Goal: Information Seeking & Learning: Get advice/opinions

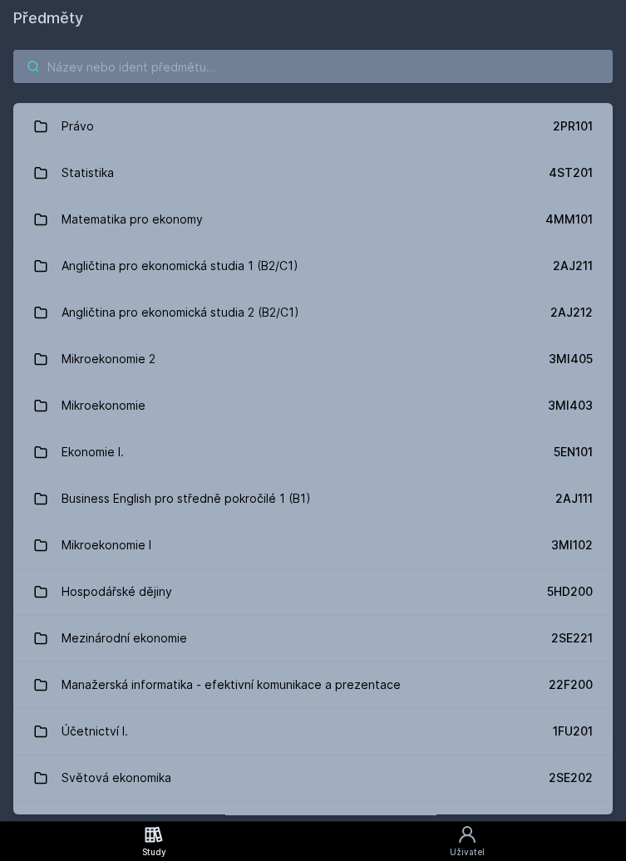
click at [351, 69] on input "search" at bounding box center [312, 66] width 599 height 33
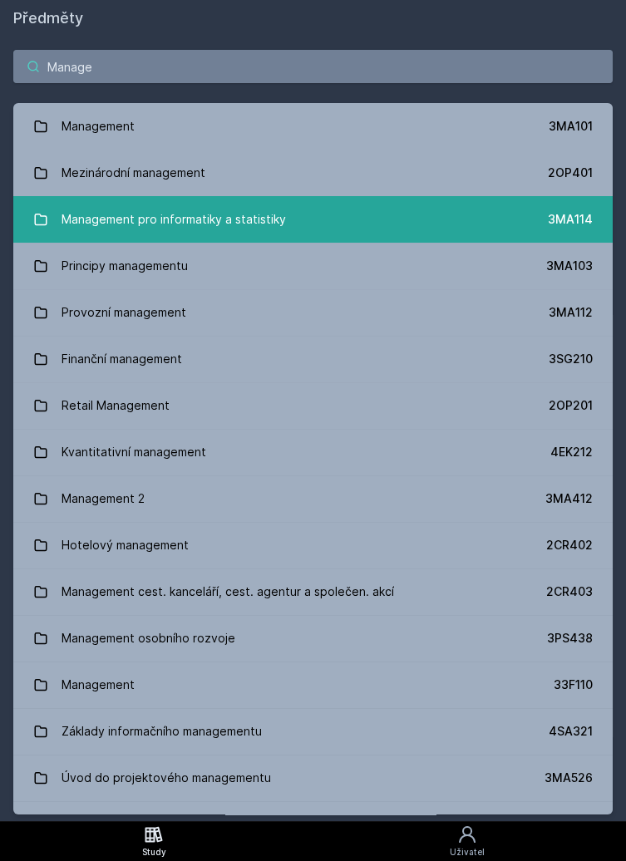
type input "Manage"
click at [326, 223] on link "Management pro informatiky a statistiky 3MA114" at bounding box center [312, 219] width 599 height 47
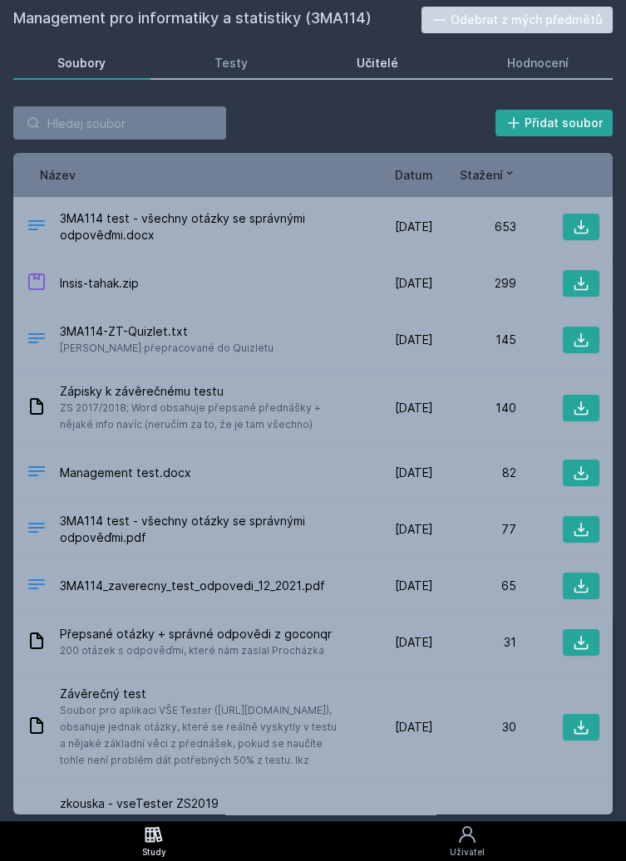
click at [418, 65] on link "Učitelé" at bounding box center [377, 63] width 130 height 33
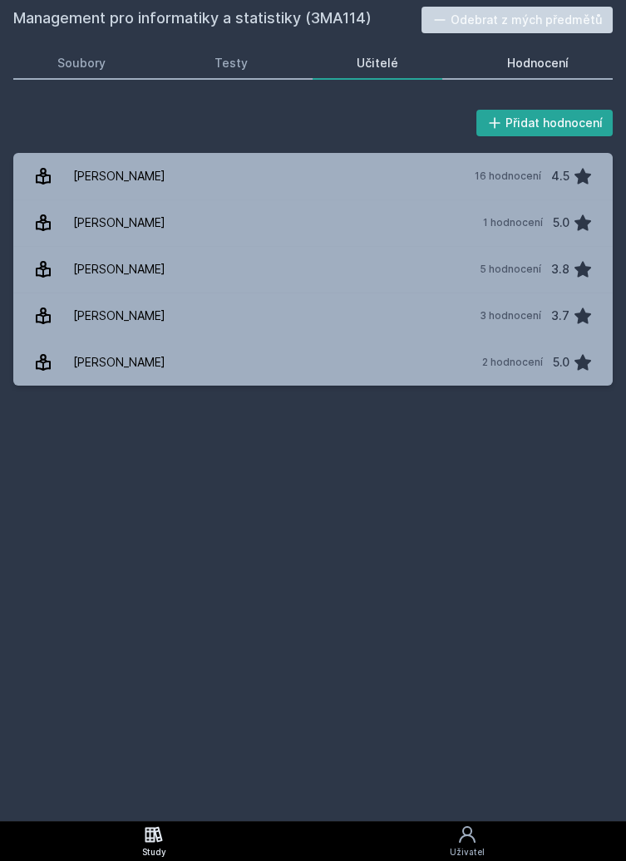
click at [567, 56] on div "Hodnocení" at bounding box center [537, 63] width 61 height 17
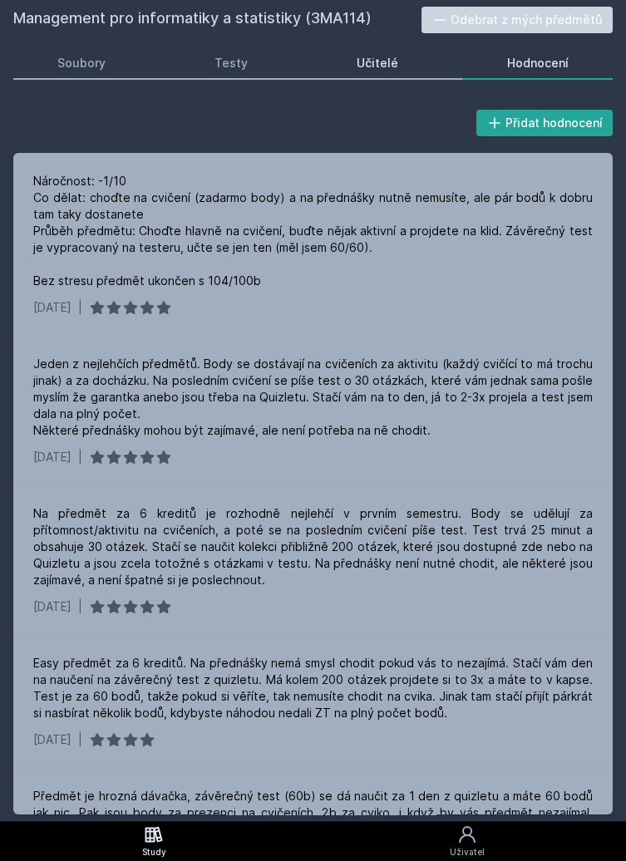
click at [407, 64] on link "Učitelé" at bounding box center [377, 63] width 130 height 33
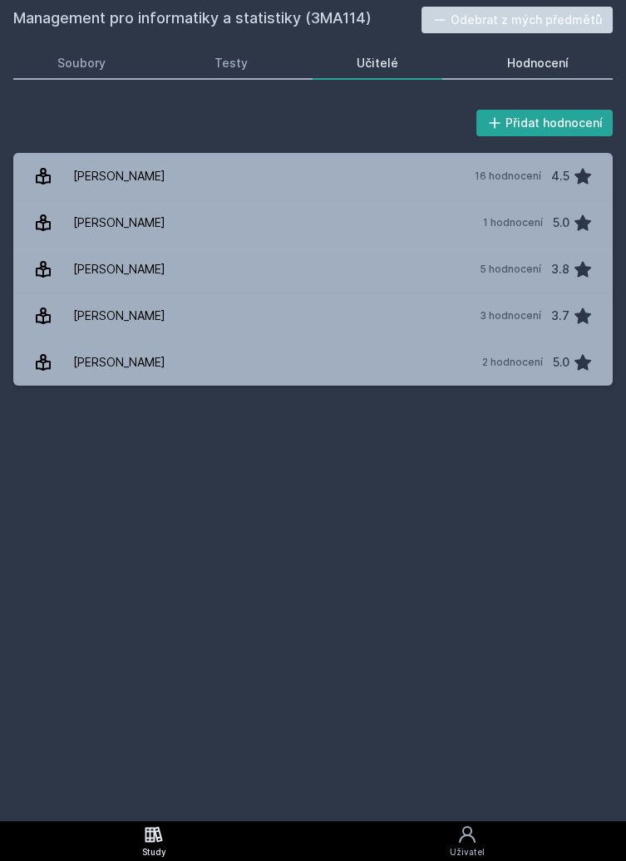
click at [523, 60] on div "Hodnocení" at bounding box center [537, 63] width 61 height 17
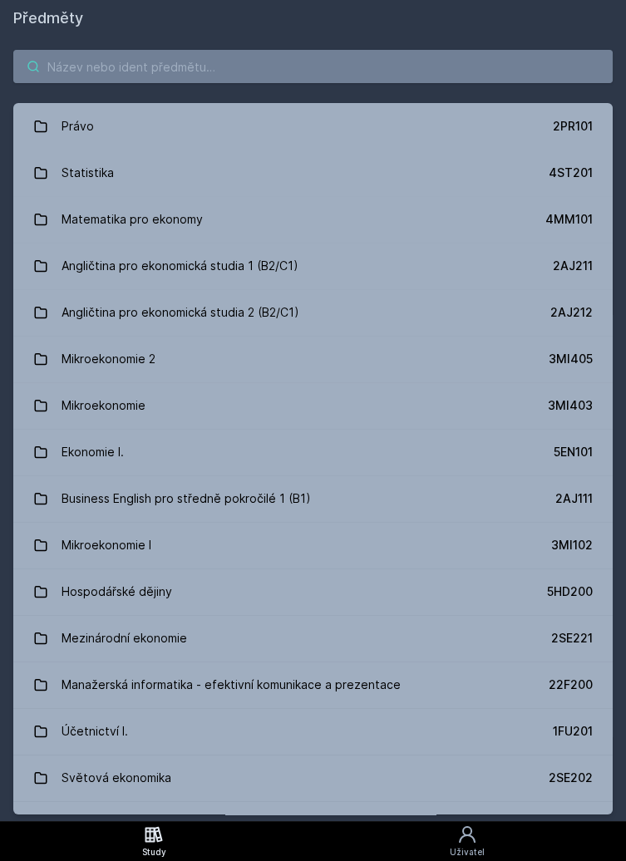
click at [358, 67] on input "search" at bounding box center [312, 66] width 599 height 33
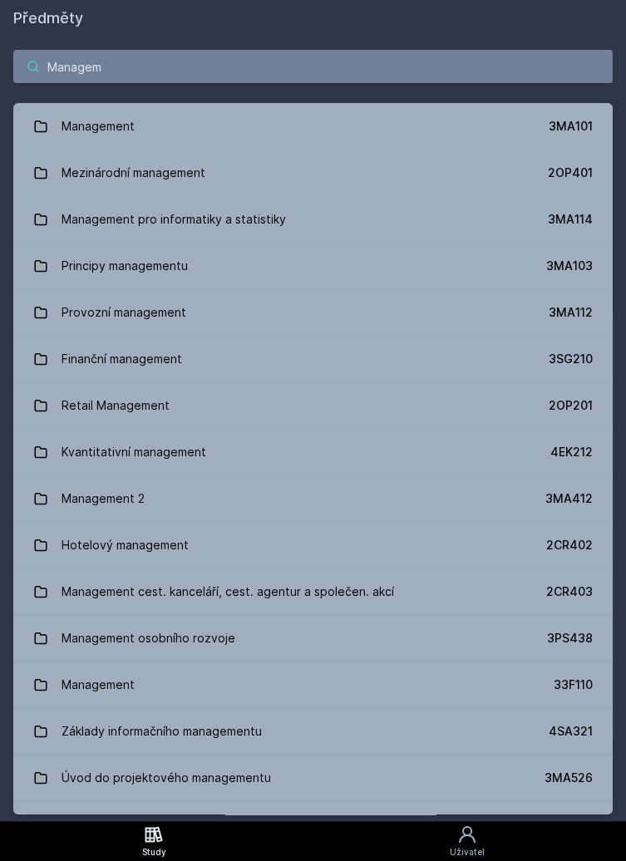
type input "Manageme"
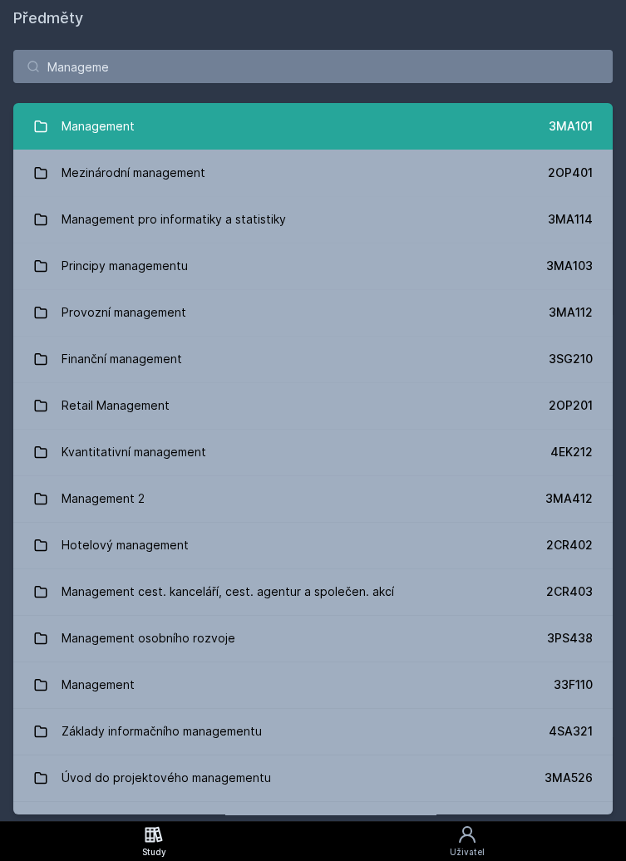
click at [264, 129] on link "Management 3MA101" at bounding box center [312, 126] width 599 height 47
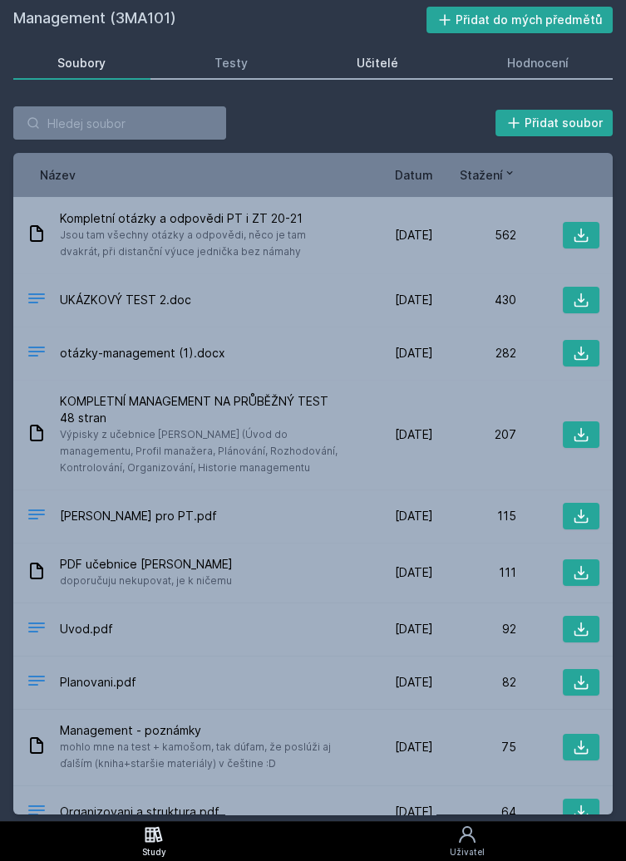
click at [401, 73] on link "Učitelé" at bounding box center [377, 63] width 130 height 33
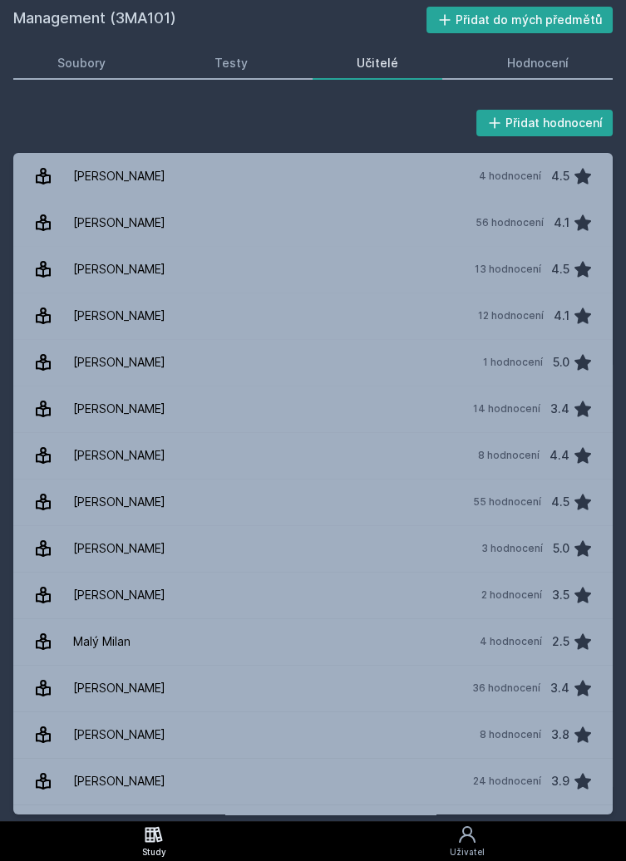
click at [157, 840] on icon at bounding box center [153, 834] width 17 height 16
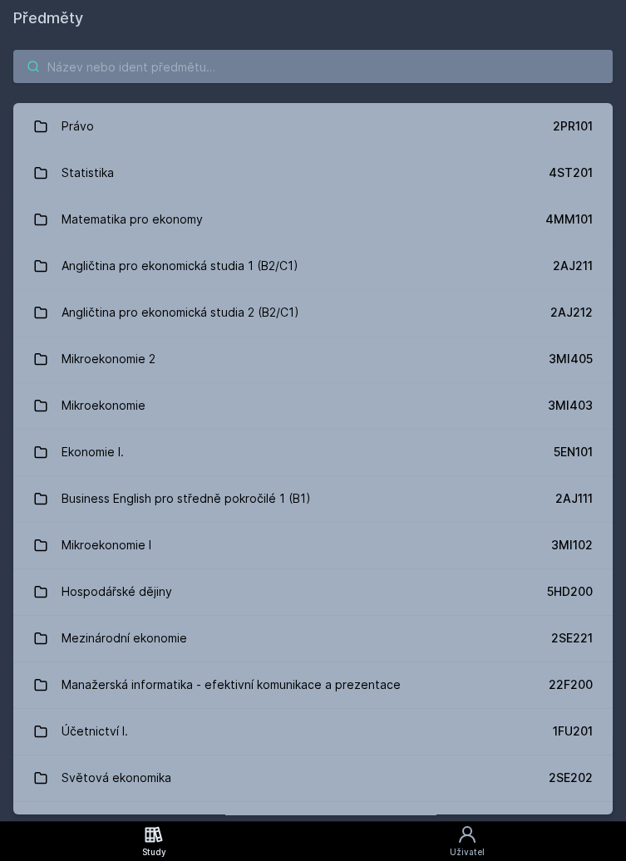
click at [281, 66] on input "search" at bounding box center [312, 66] width 599 height 33
type input "S"
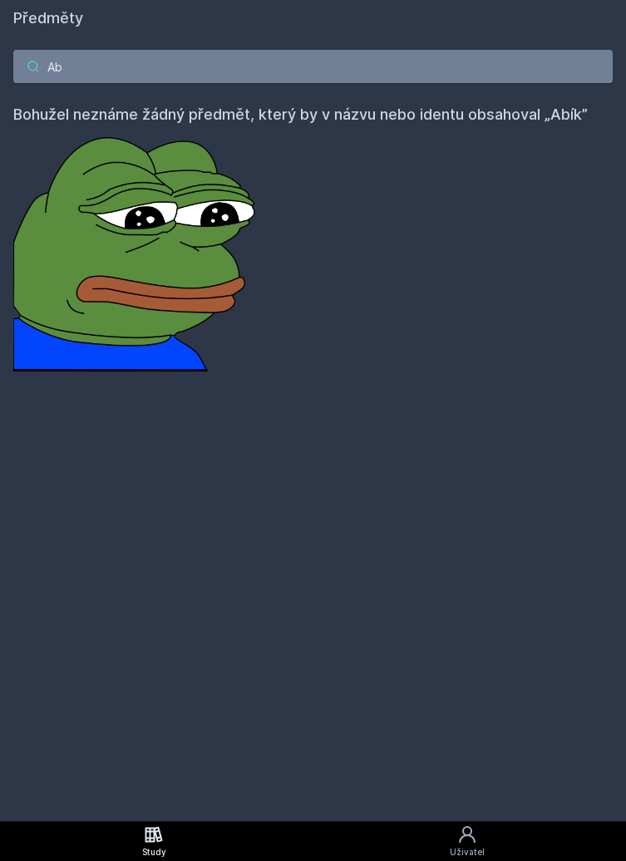
type input "A"
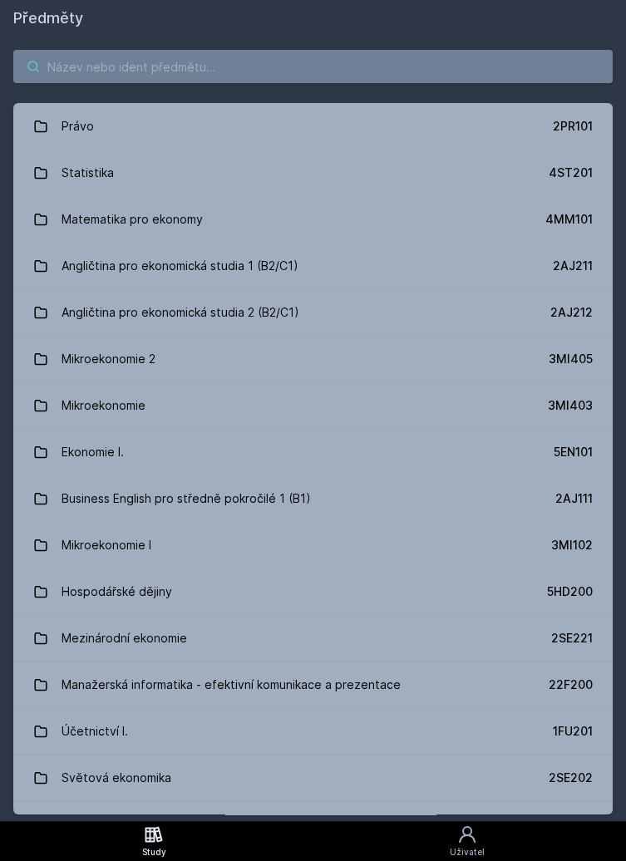
click at [354, 62] on input "search" at bounding box center [312, 66] width 599 height 33
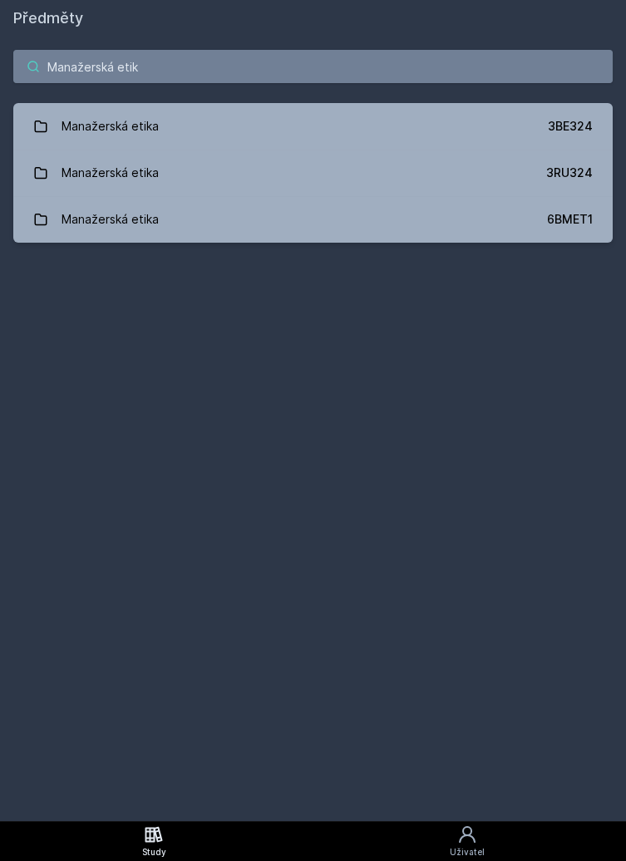
type input "Manažerská etika"
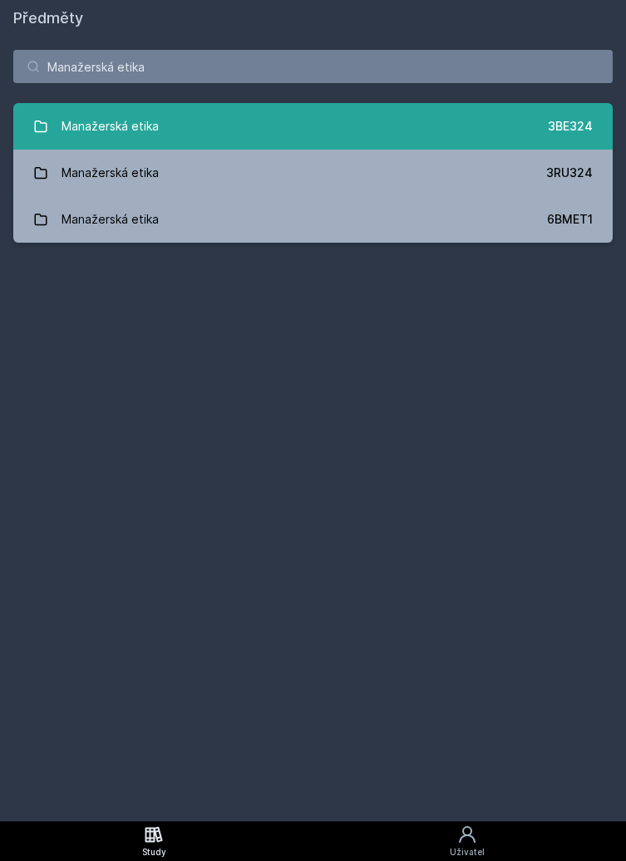
click at [476, 127] on link "Manažerská etika 3BE324" at bounding box center [312, 126] width 599 height 47
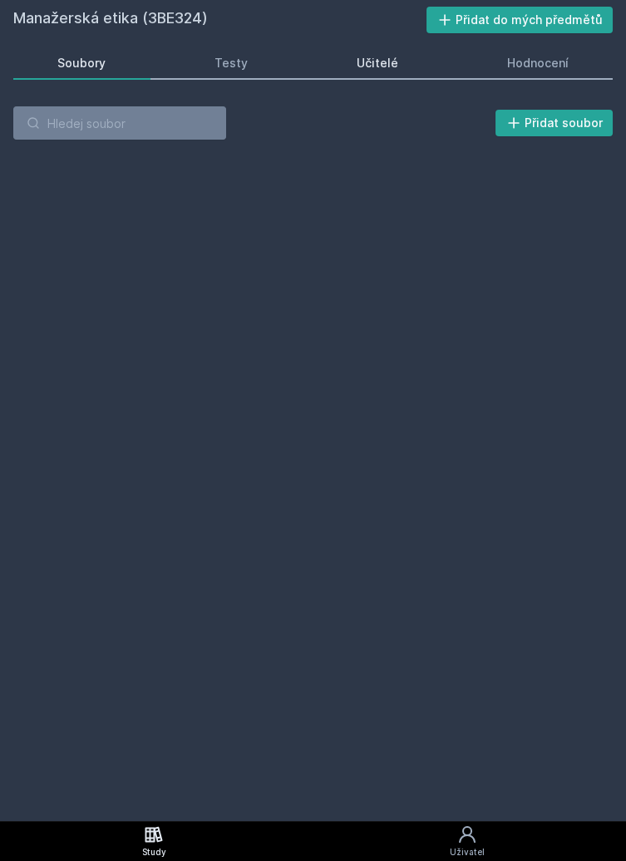
click at [376, 61] on div "Učitelé" at bounding box center [377, 63] width 42 height 17
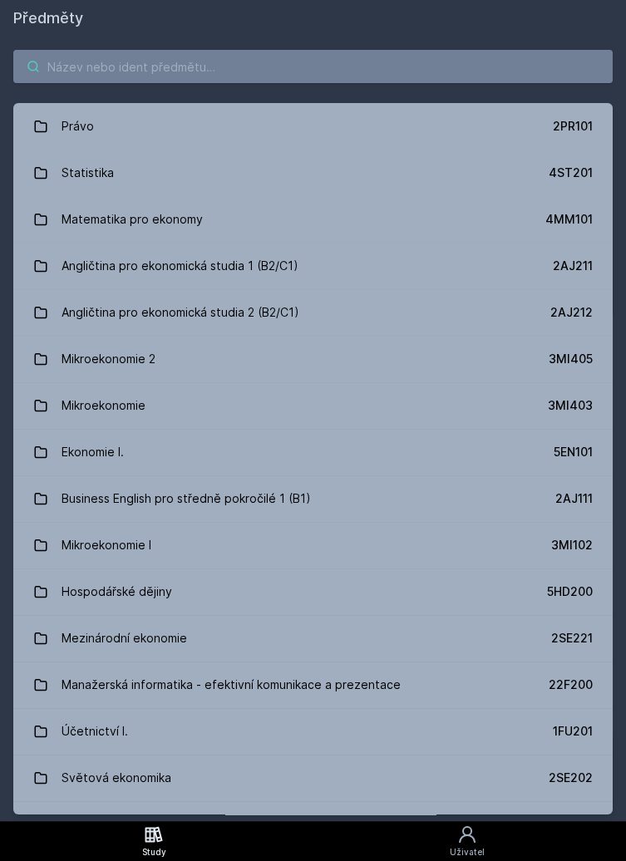
click at [366, 62] on input "search" at bounding box center [312, 66] width 599 height 33
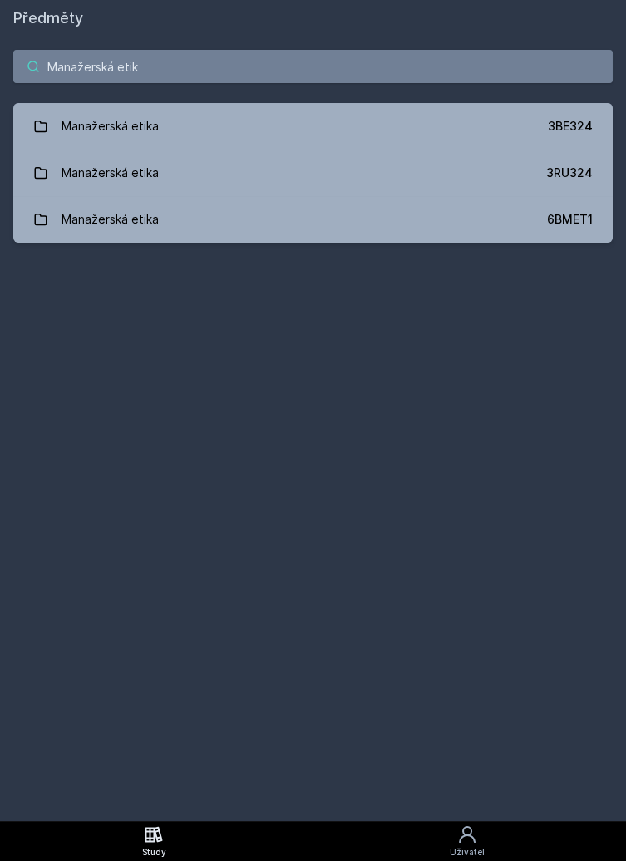
type input "Manažerská etika"
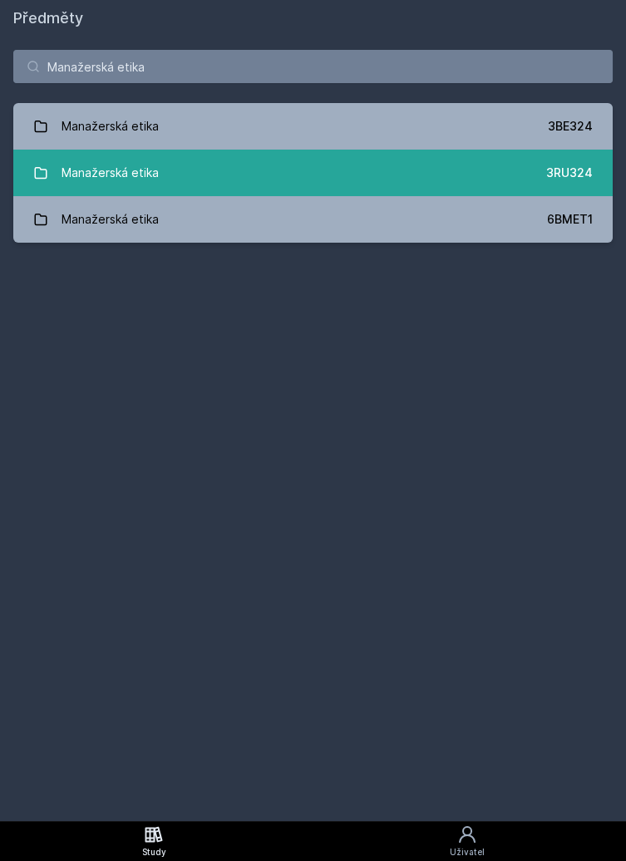
click at [543, 166] on link "Manažerská etika 3RU324" at bounding box center [312, 173] width 599 height 47
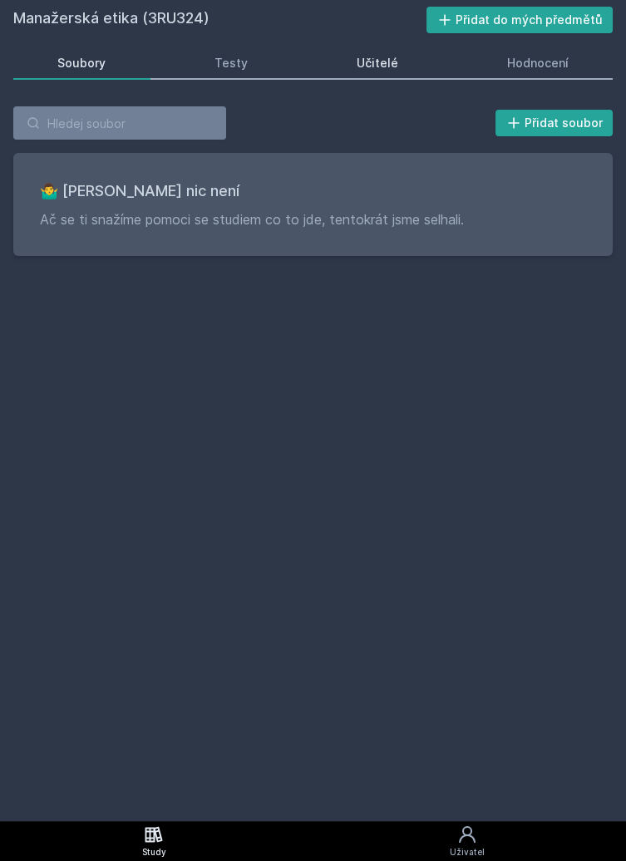
click at [390, 61] on div "Učitelé" at bounding box center [377, 63] width 42 height 17
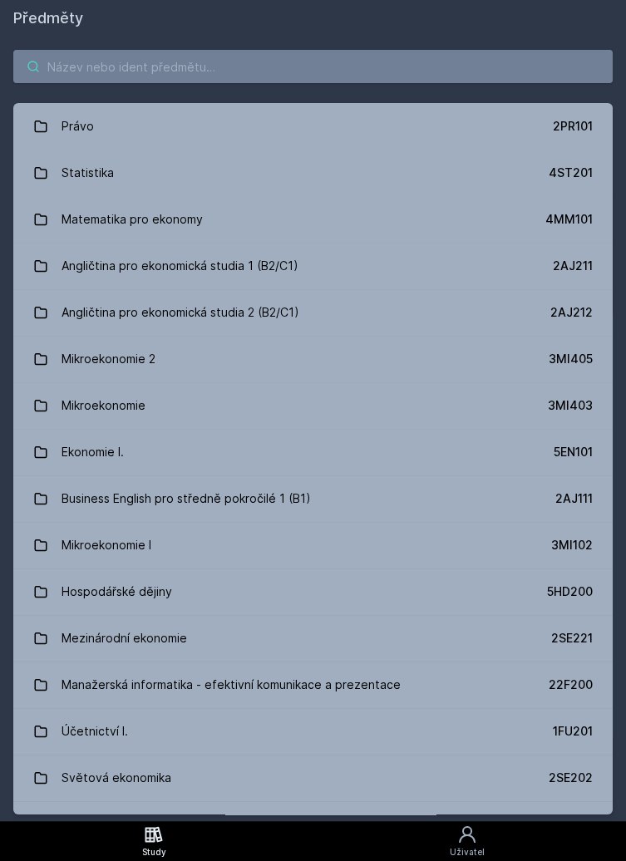
click at [382, 65] on input "search" at bounding box center [312, 66] width 599 height 33
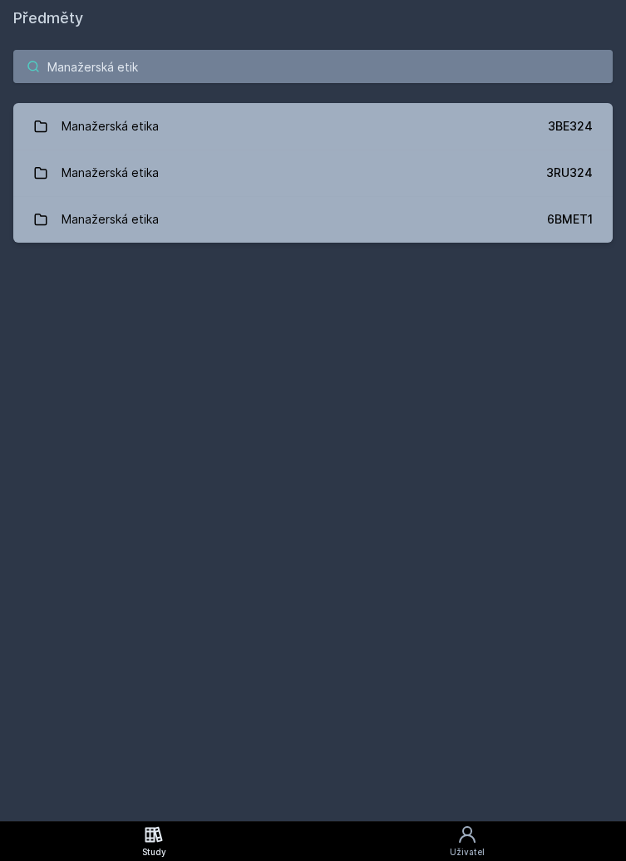
type input "Manažerská etika"
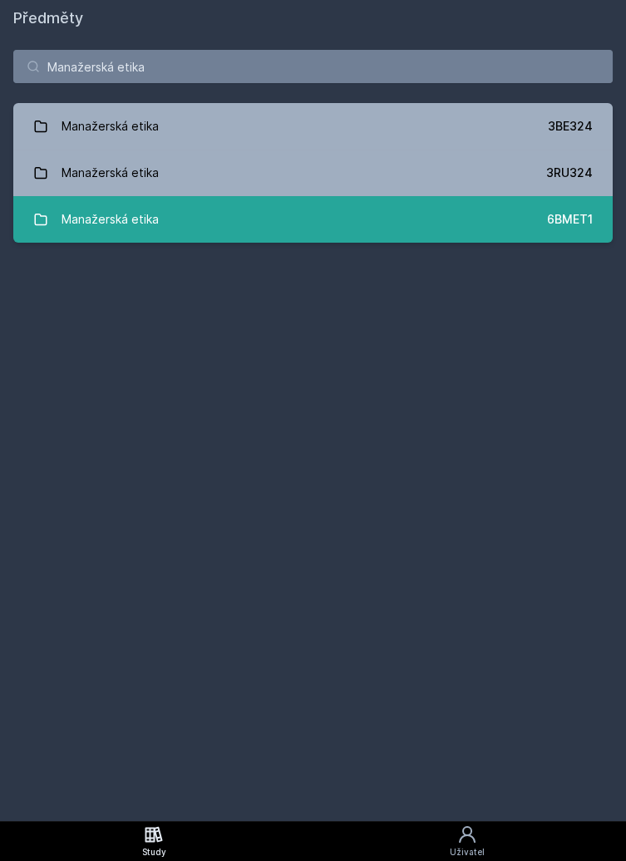
click at [556, 220] on div "6BMET1" at bounding box center [570, 219] width 46 height 17
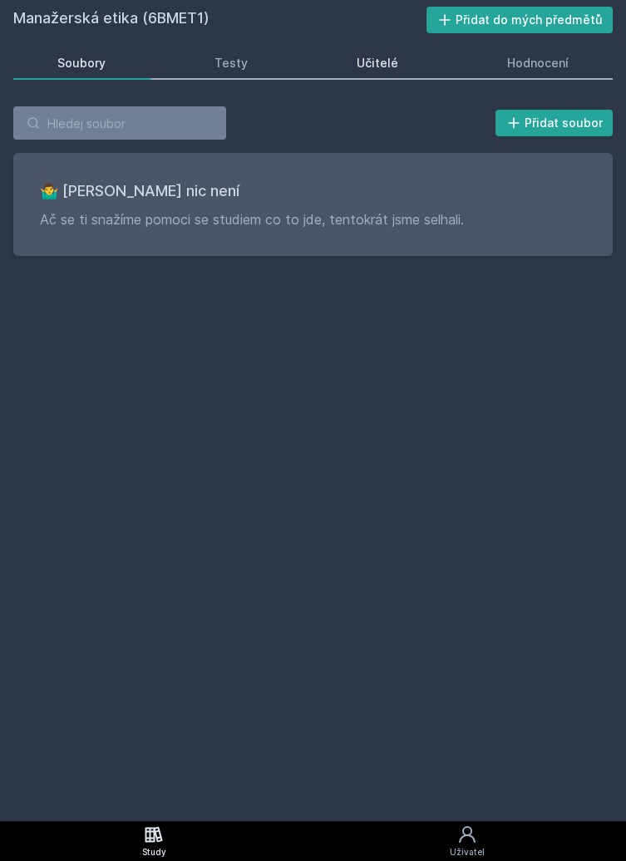
click at [389, 56] on div "Učitelé" at bounding box center [377, 63] width 42 height 17
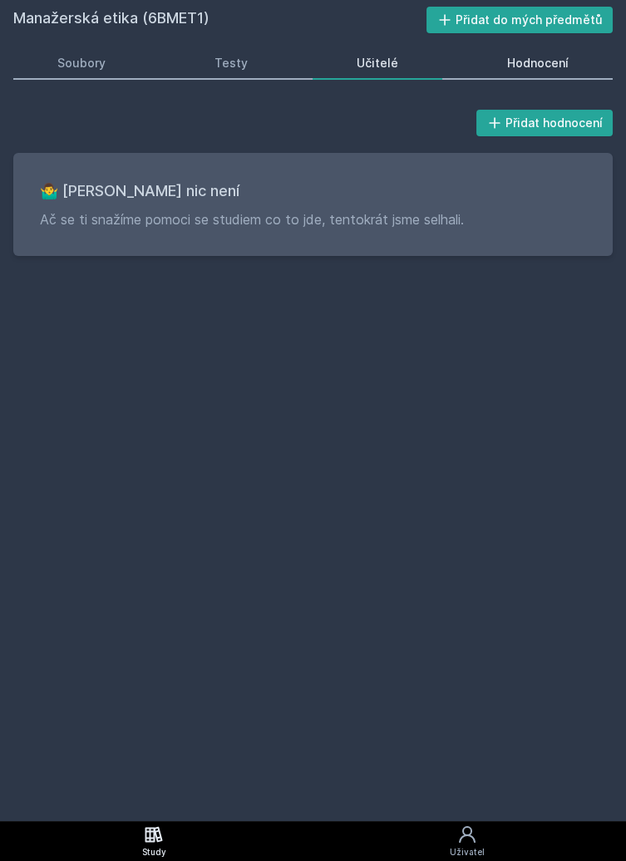
click at [528, 70] on div "Hodnocení" at bounding box center [537, 63] width 61 height 17
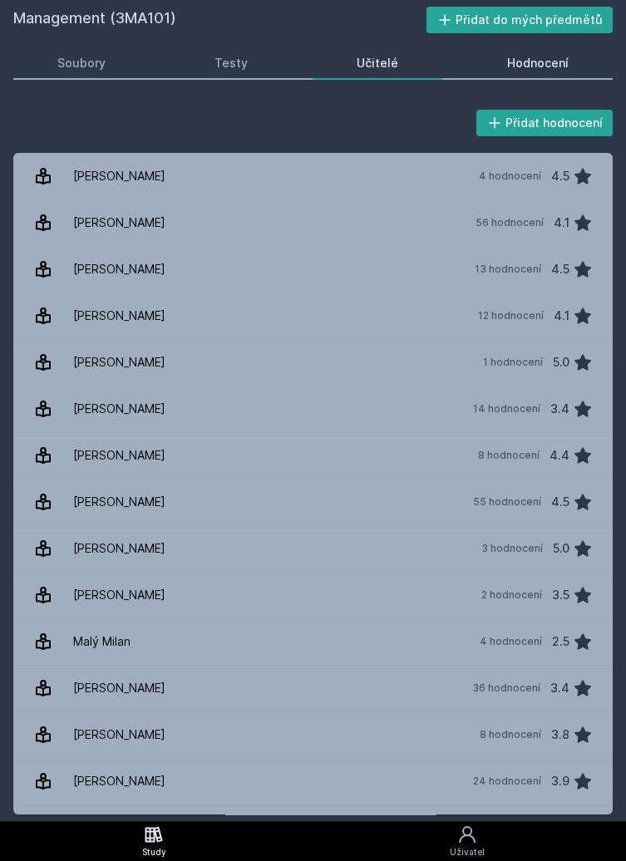
click at [548, 56] on div "Hodnocení" at bounding box center [537, 63] width 61 height 17
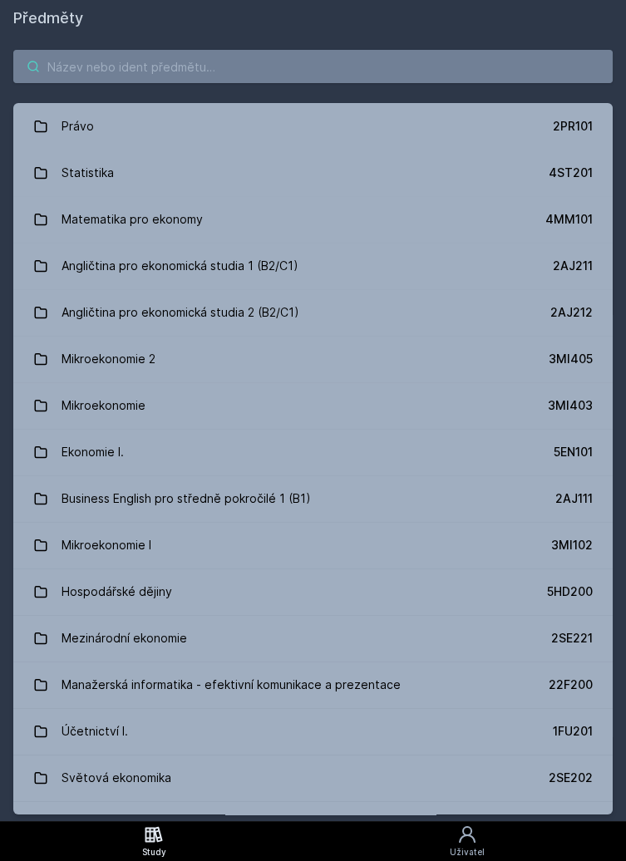
click at [120, 70] on input "search" at bounding box center [312, 66] width 599 height 33
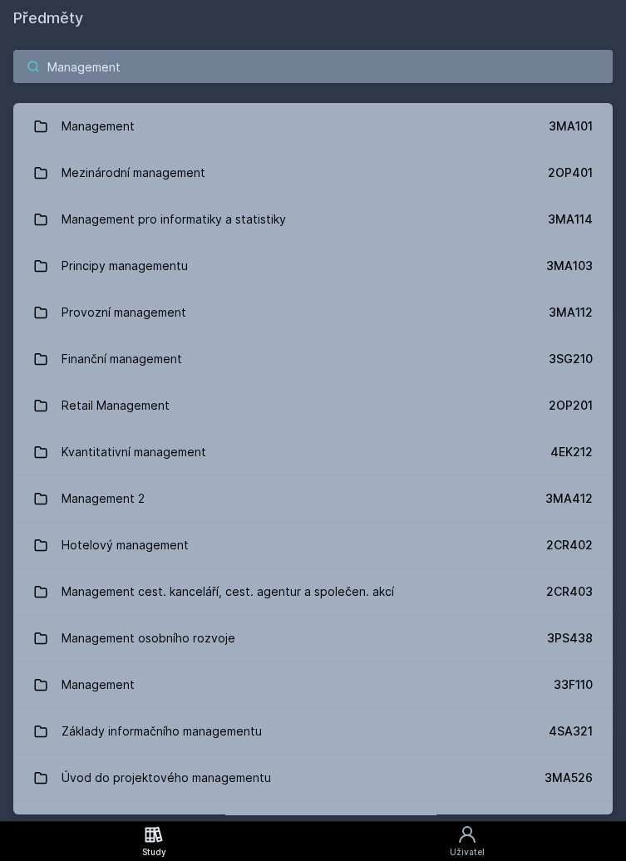
type input "Management"
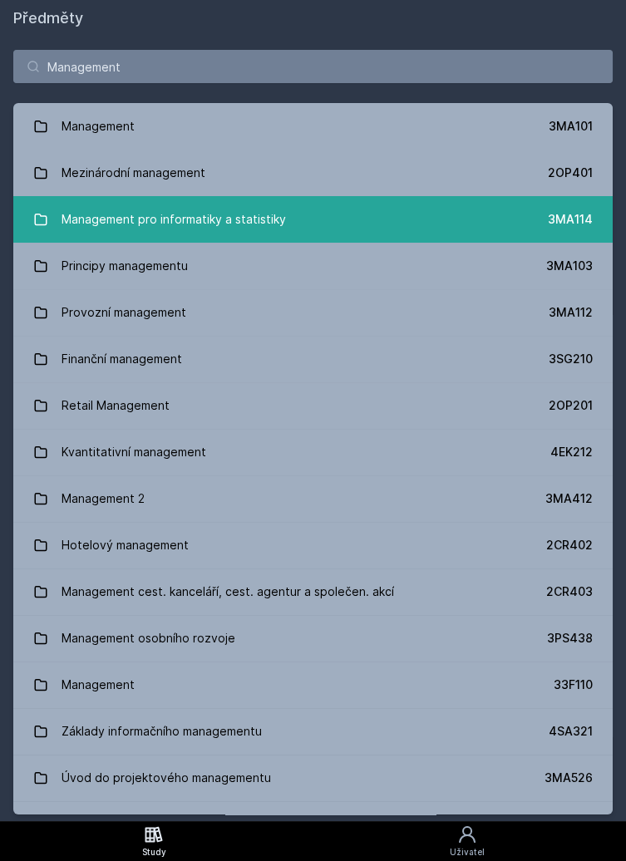
click at [260, 214] on div "Management pro informatiky a statistiky" at bounding box center [173, 219] width 224 height 33
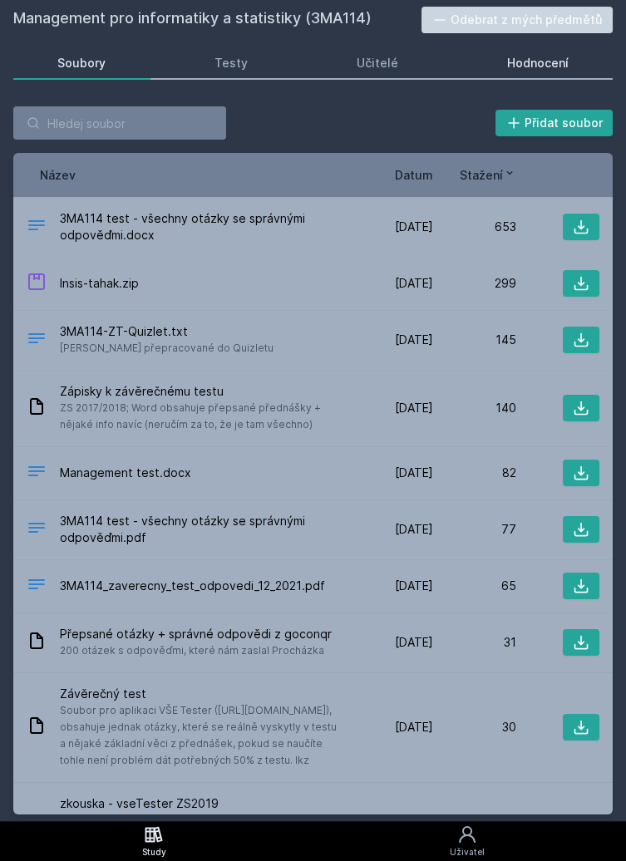
click at [557, 58] on div "Hodnocení" at bounding box center [537, 63] width 61 height 17
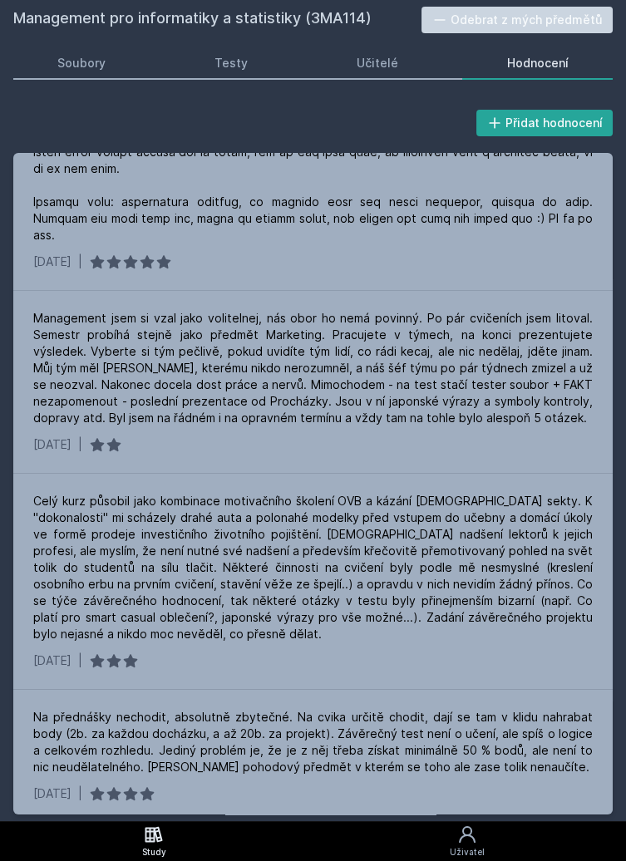
scroll to position [1787, 0]
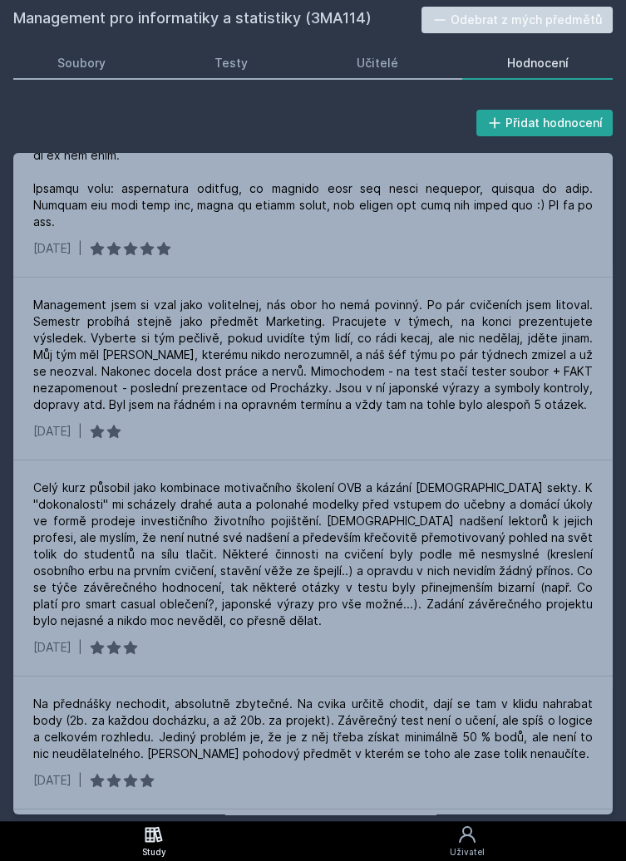
click at [155, 842] on icon at bounding box center [153, 834] width 17 height 16
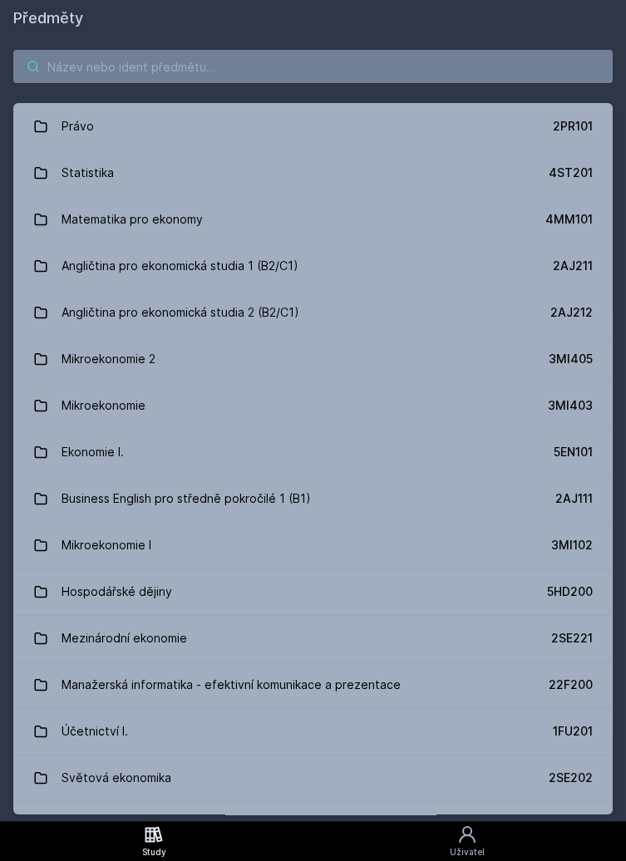
click at [249, 68] on input "search" at bounding box center [312, 66] width 599 height 33
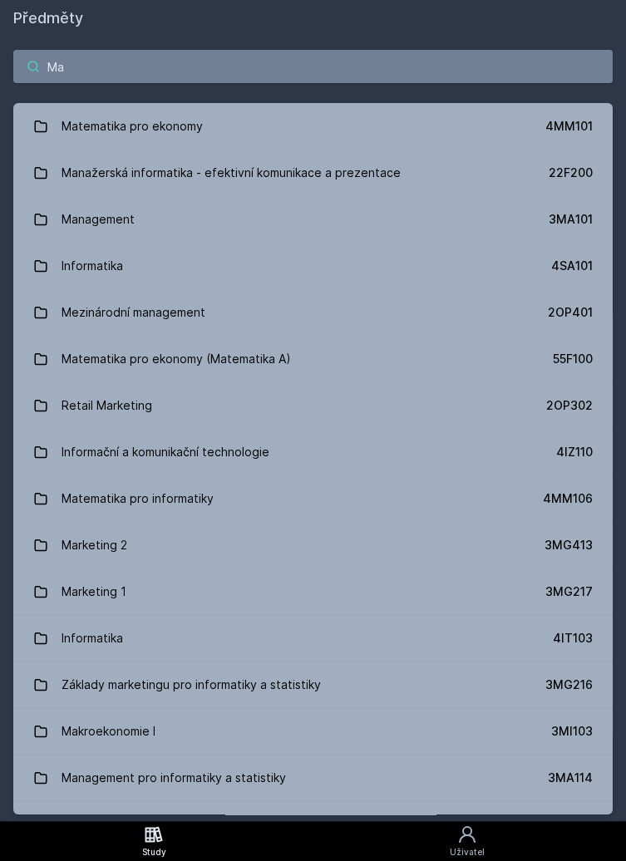
type input "Mar"
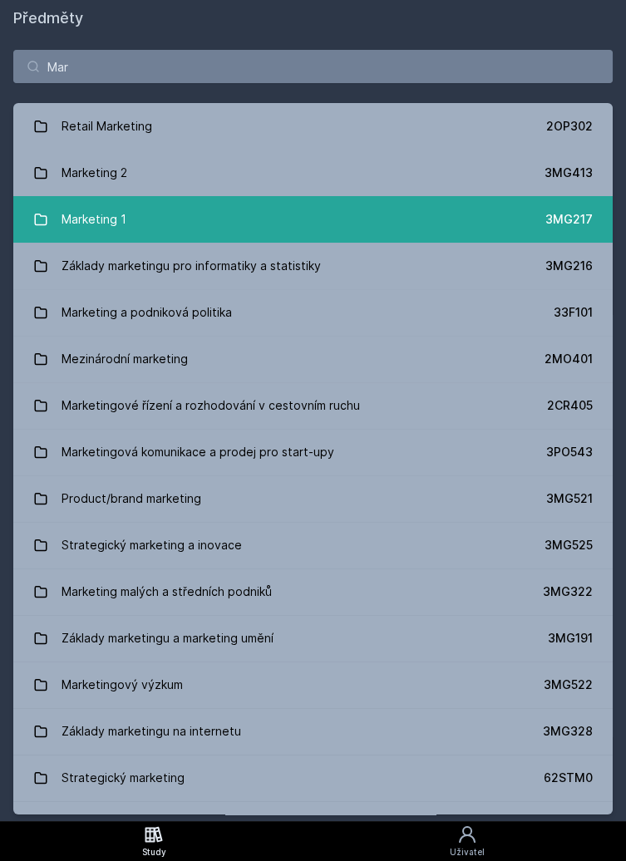
click at [231, 212] on link "Marketing 1 3MG217" at bounding box center [312, 219] width 599 height 47
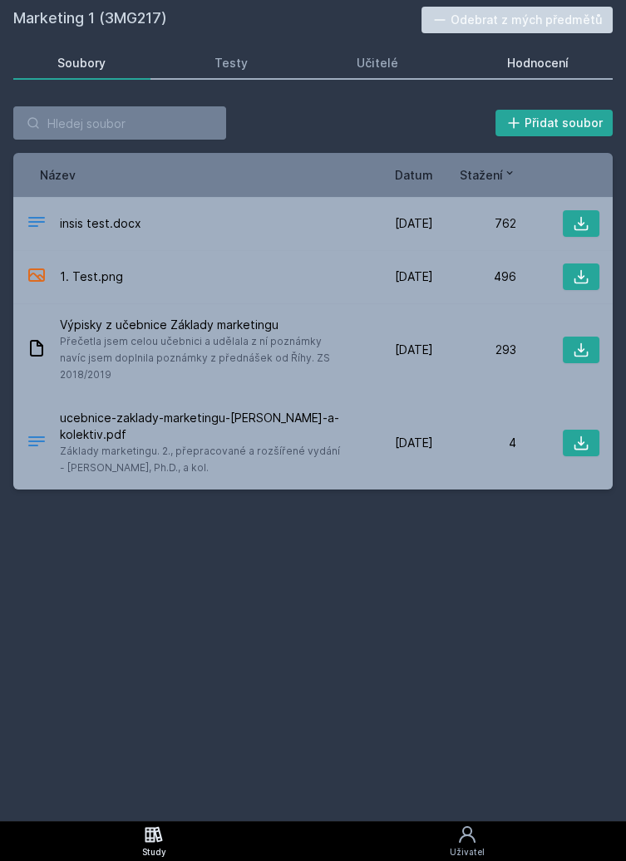
click at [532, 63] on div "Hodnocení" at bounding box center [537, 63] width 61 height 17
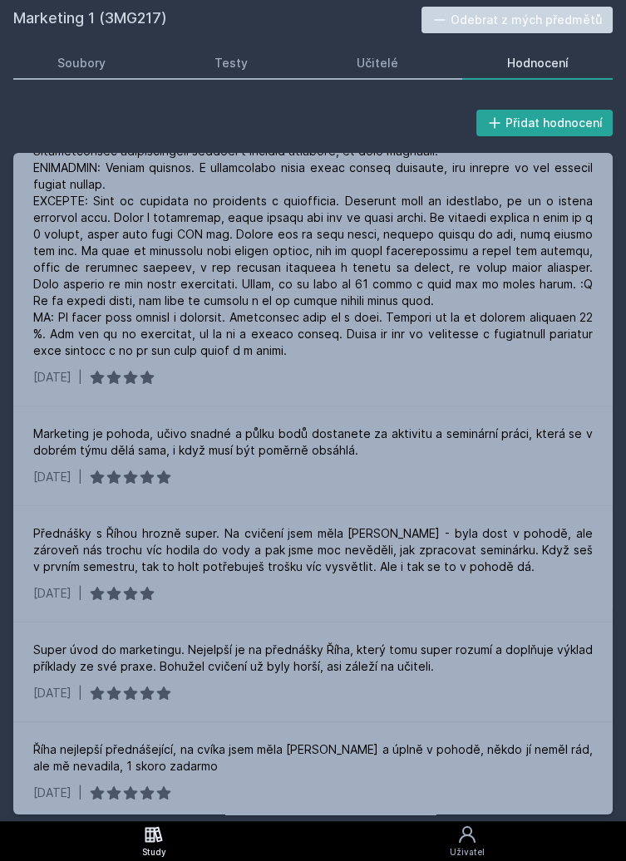
scroll to position [288, 0]
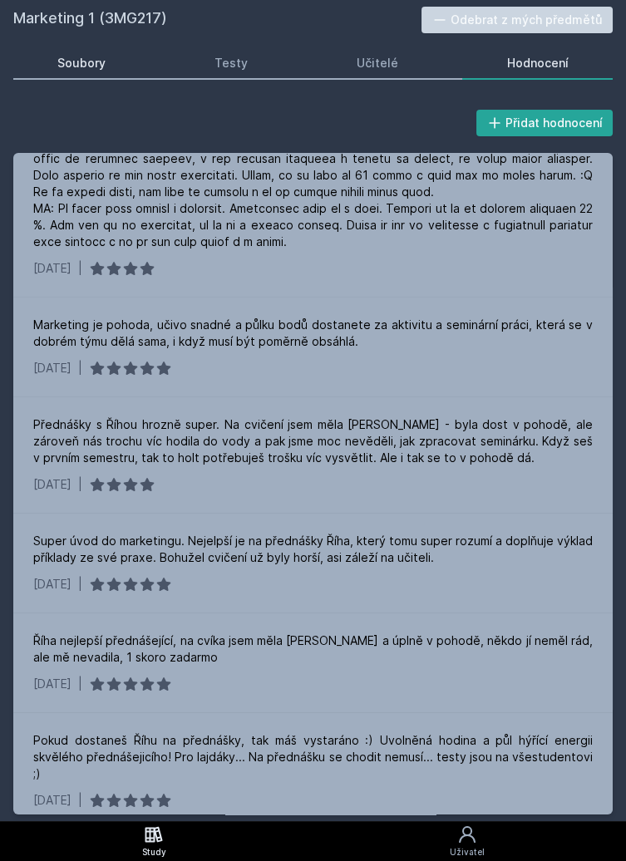
click at [111, 73] on link "Soubory" at bounding box center [81, 63] width 137 height 33
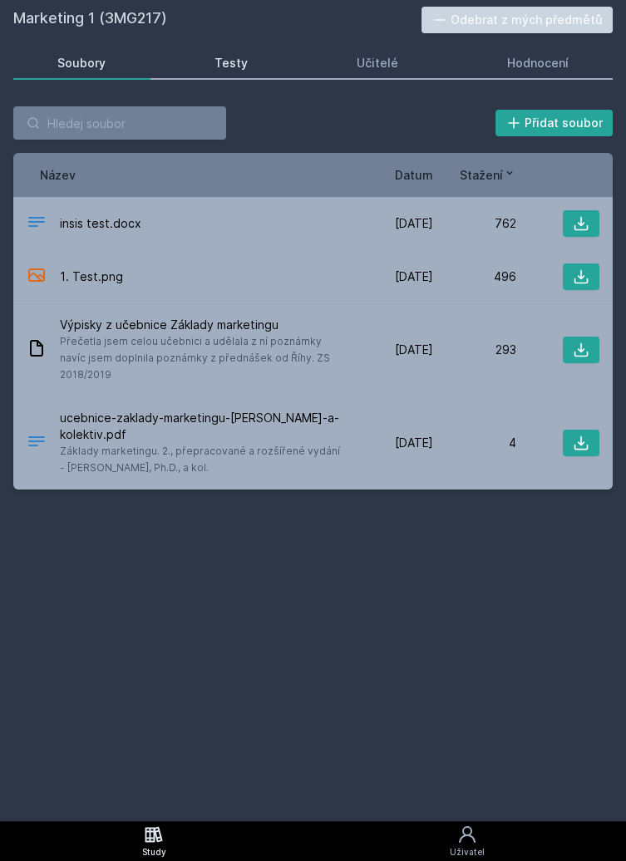
click at [255, 69] on link "Testy" at bounding box center [231, 63] width 122 height 33
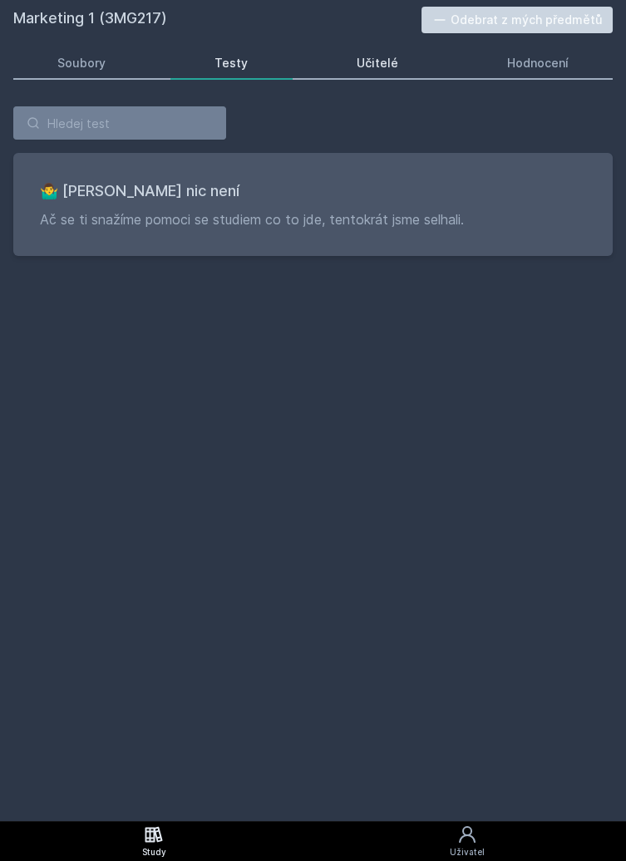
click at [398, 69] on link "Učitelé" at bounding box center [377, 63] width 130 height 33
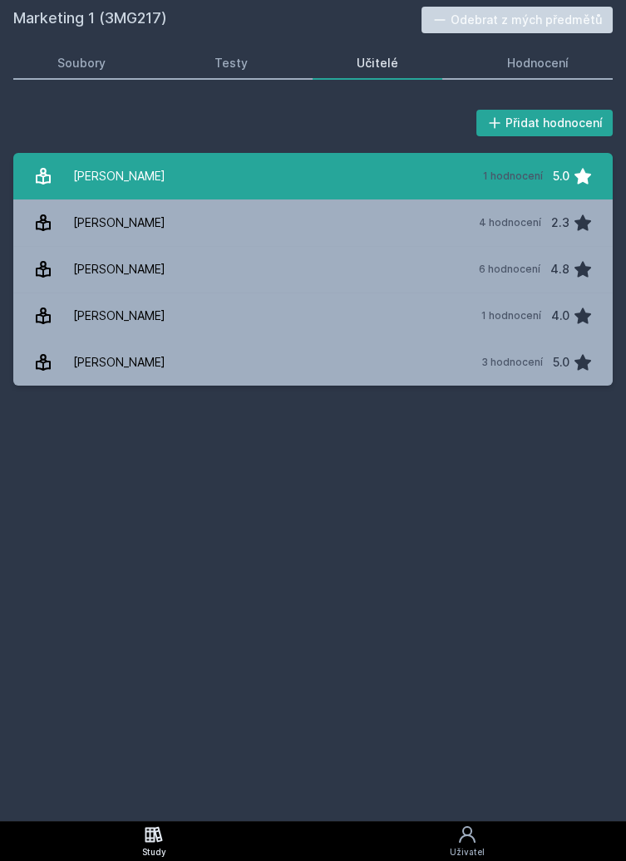
click at [361, 170] on link "[PERSON_NAME] 1 hodnocení 5.0" at bounding box center [312, 176] width 599 height 47
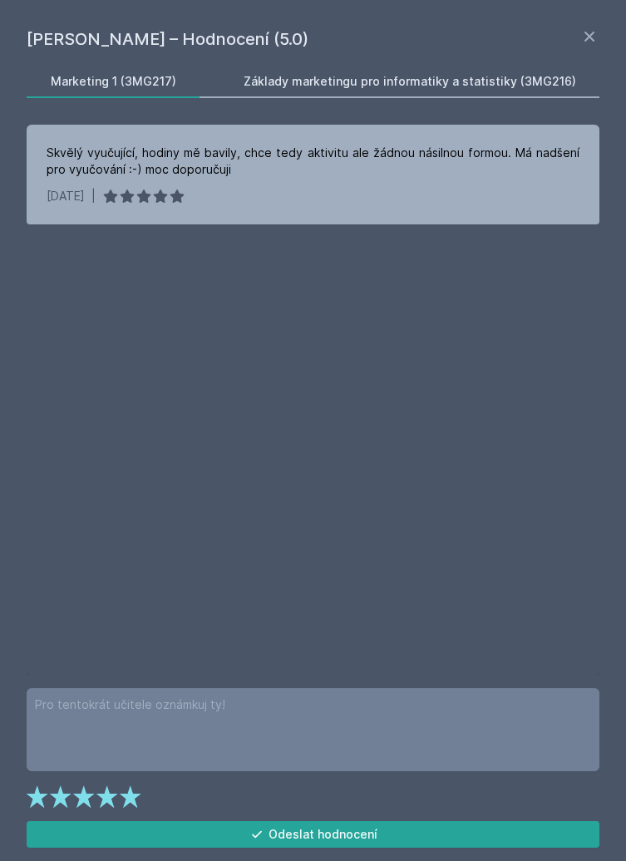
click at [447, 80] on div "Základy marketingu pro informatiky a statistiky (3MG216)" at bounding box center [409, 81] width 332 height 17
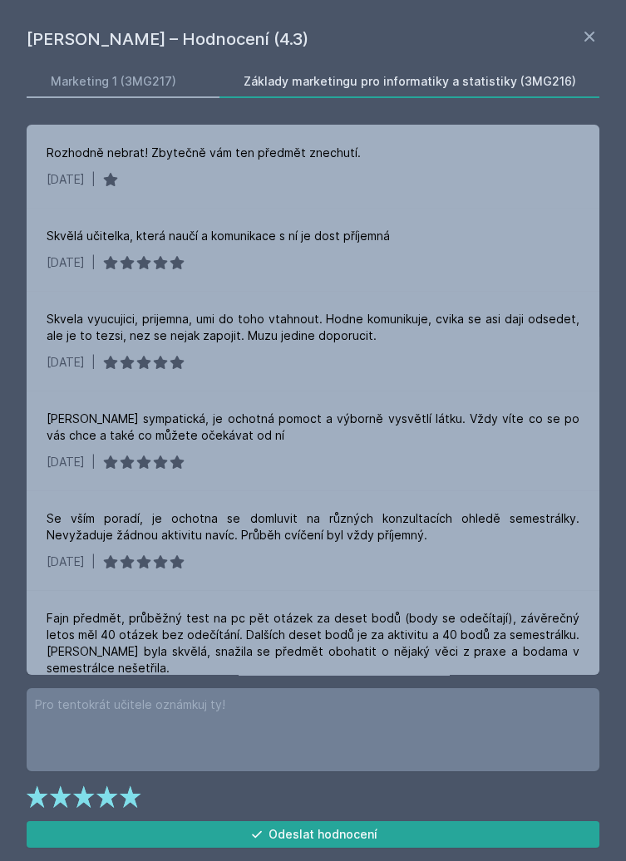
click at [155, 107] on div "Marketing 1 (3MG217) Základy marketingu pro informatiky a statistiky (3MG216) R…" at bounding box center [312, 370] width 579 height 610
click at [145, 83] on div "Marketing 1 (3MG217)" at bounding box center [113, 81] width 125 height 17
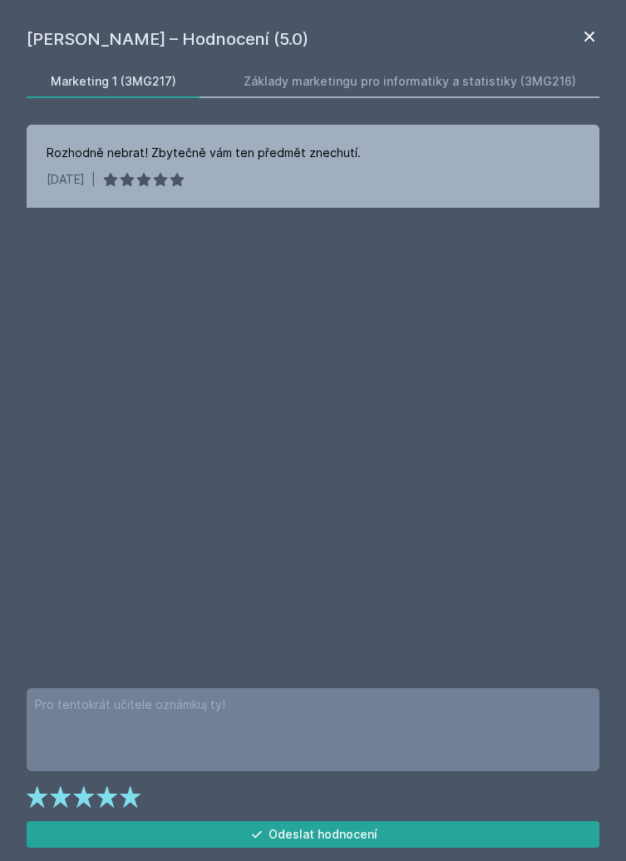
click at [587, 37] on icon at bounding box center [589, 37] width 20 height 20
